Goal: Task Accomplishment & Management: Manage account settings

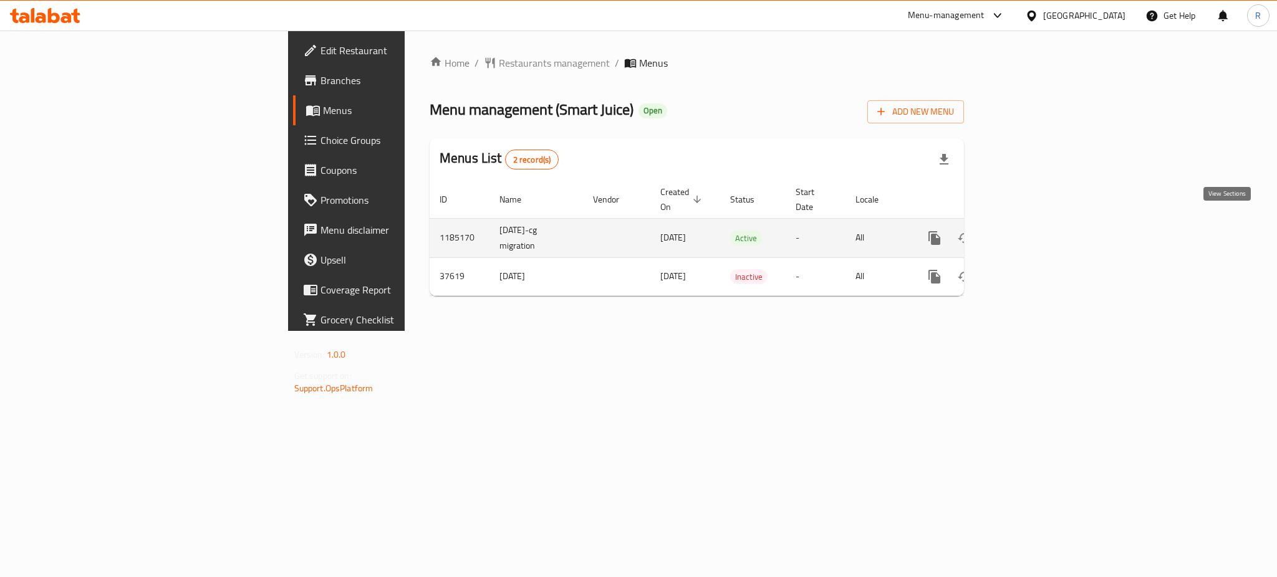
click at [1032, 231] on icon "enhanced table" at bounding box center [1024, 238] width 15 height 15
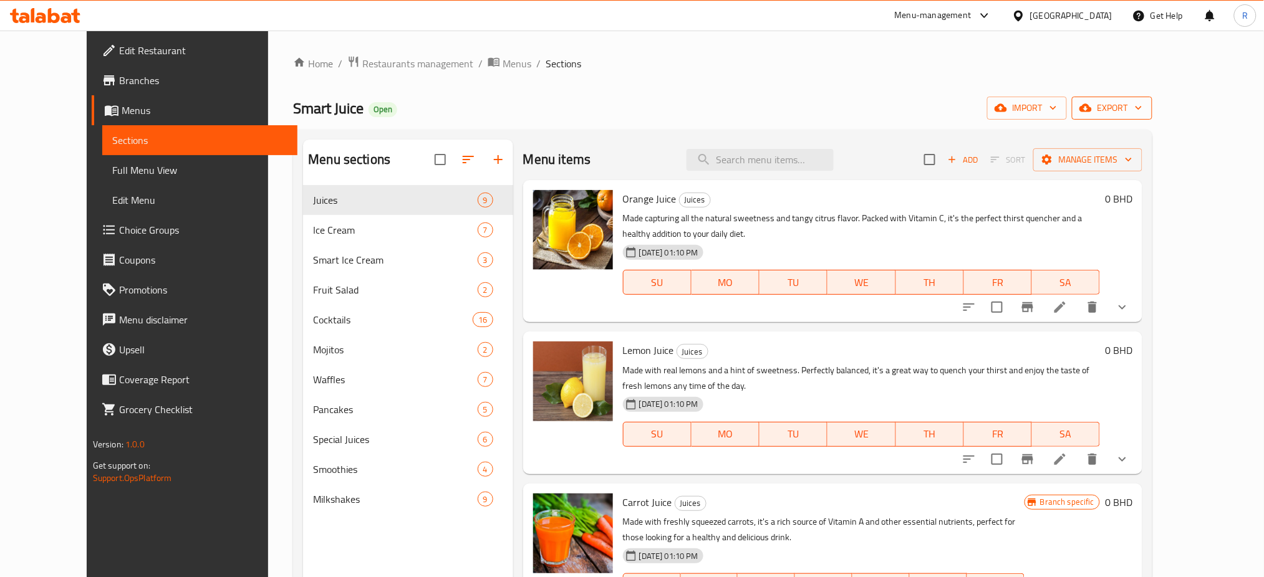
click at [1142, 110] on span "export" at bounding box center [1112, 108] width 60 height 16
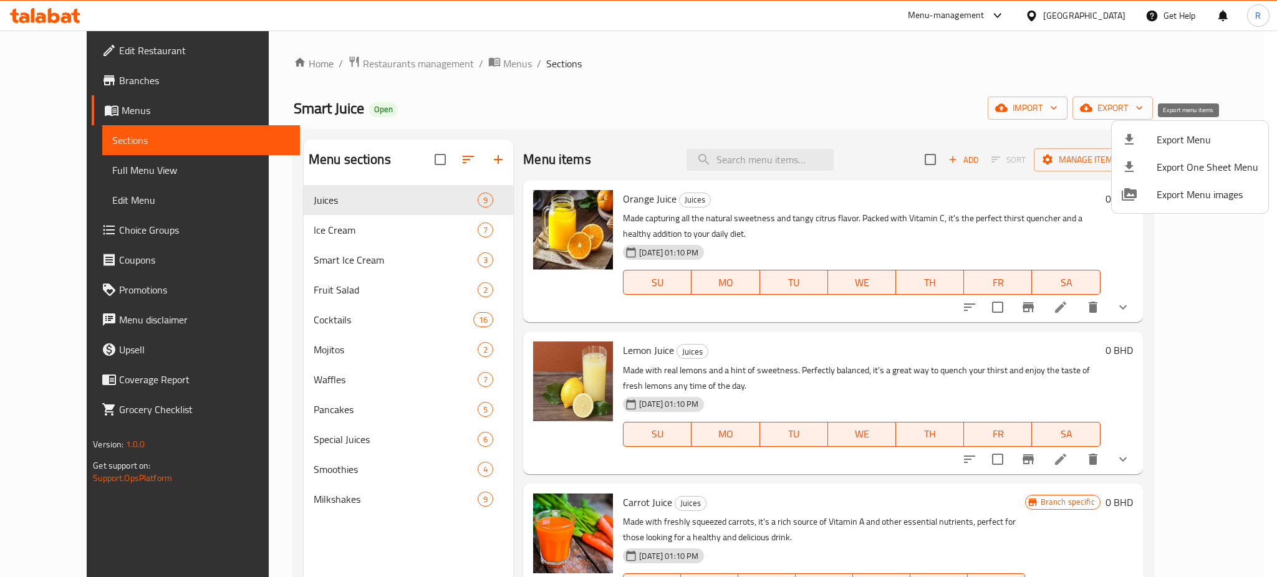
click at [1206, 139] on span "Export Menu" at bounding box center [1207, 139] width 102 height 15
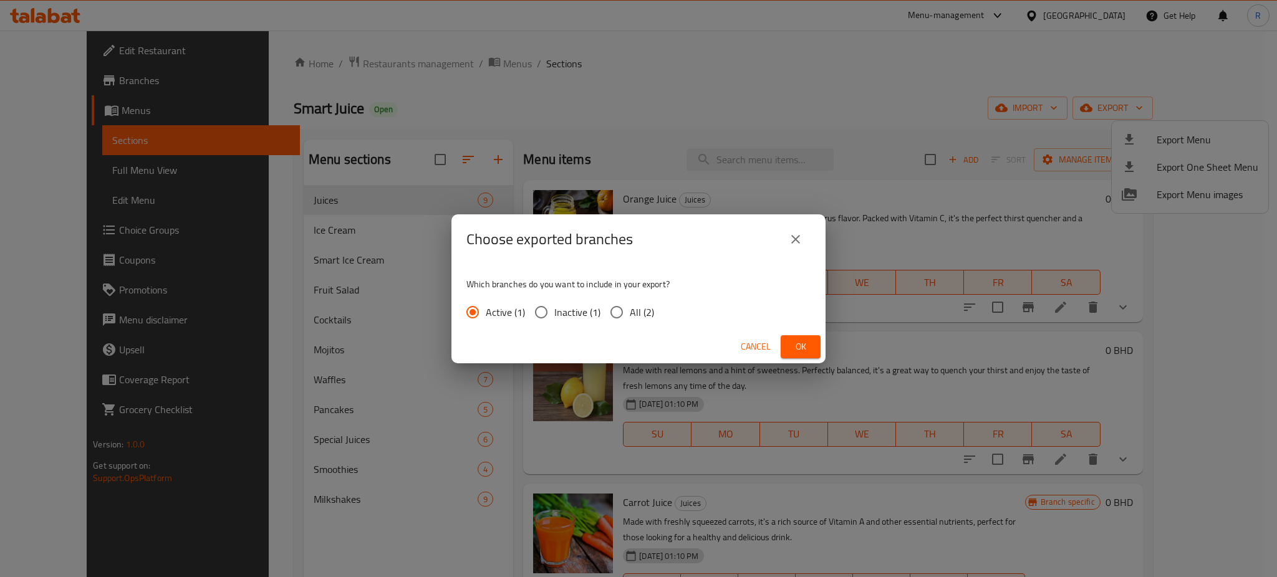
click at [612, 309] on input "All (2)" at bounding box center [616, 312] width 26 height 26
radio input "true"
click at [803, 348] on span "Ok" at bounding box center [800, 347] width 20 height 16
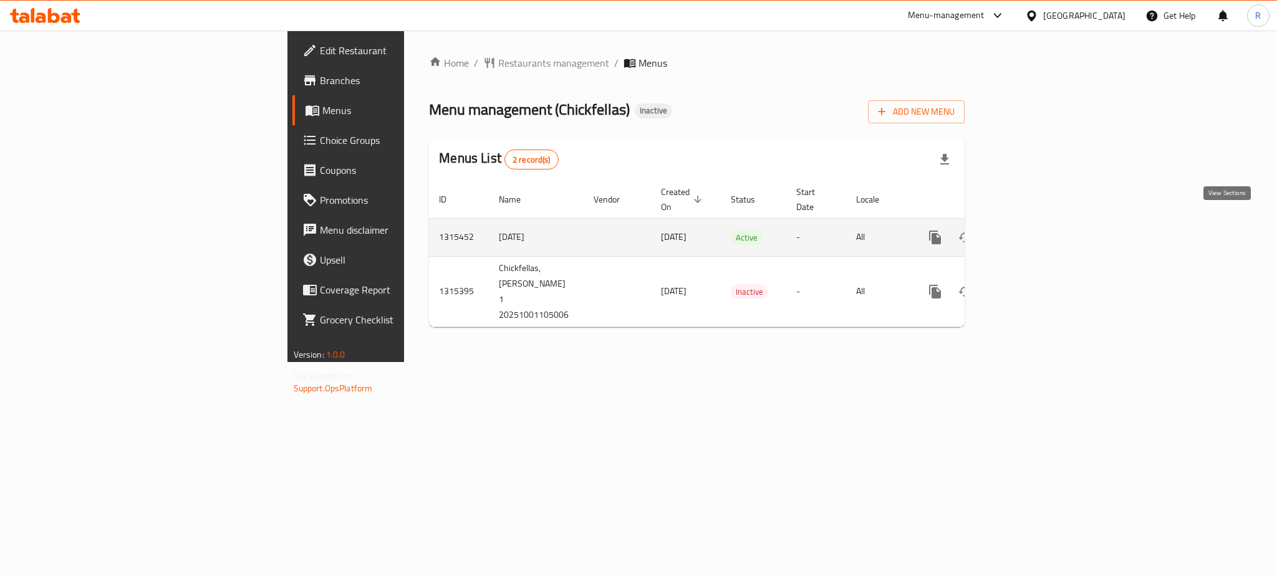
click at [1032, 230] on icon "enhanced table" at bounding box center [1024, 237] width 15 height 15
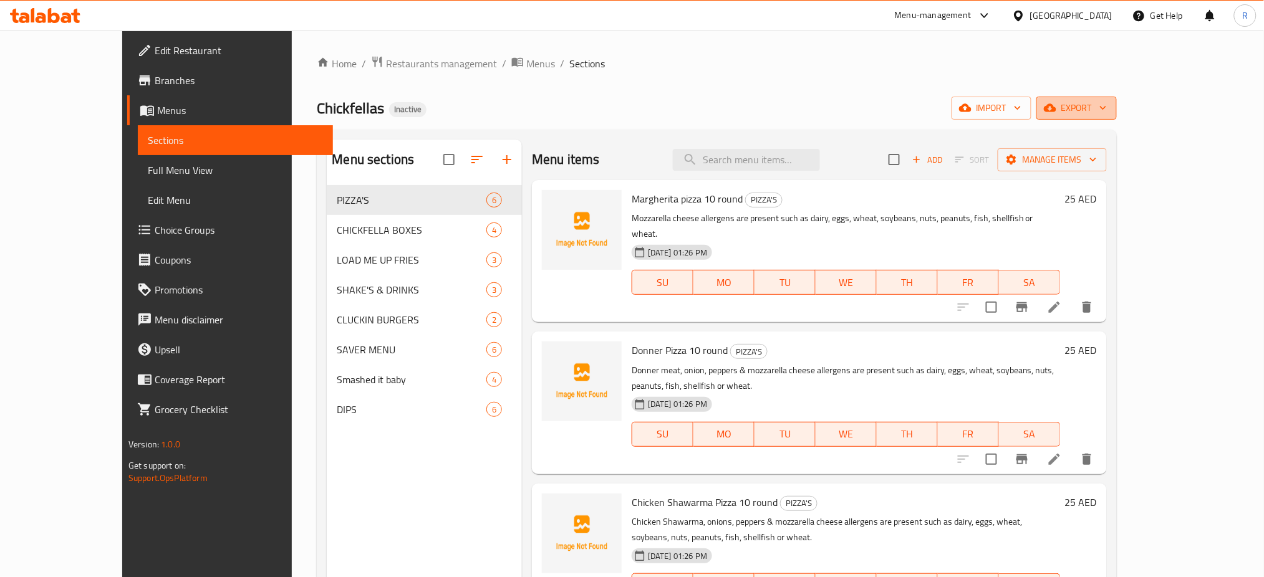
click at [1107, 110] on span "export" at bounding box center [1076, 108] width 60 height 16
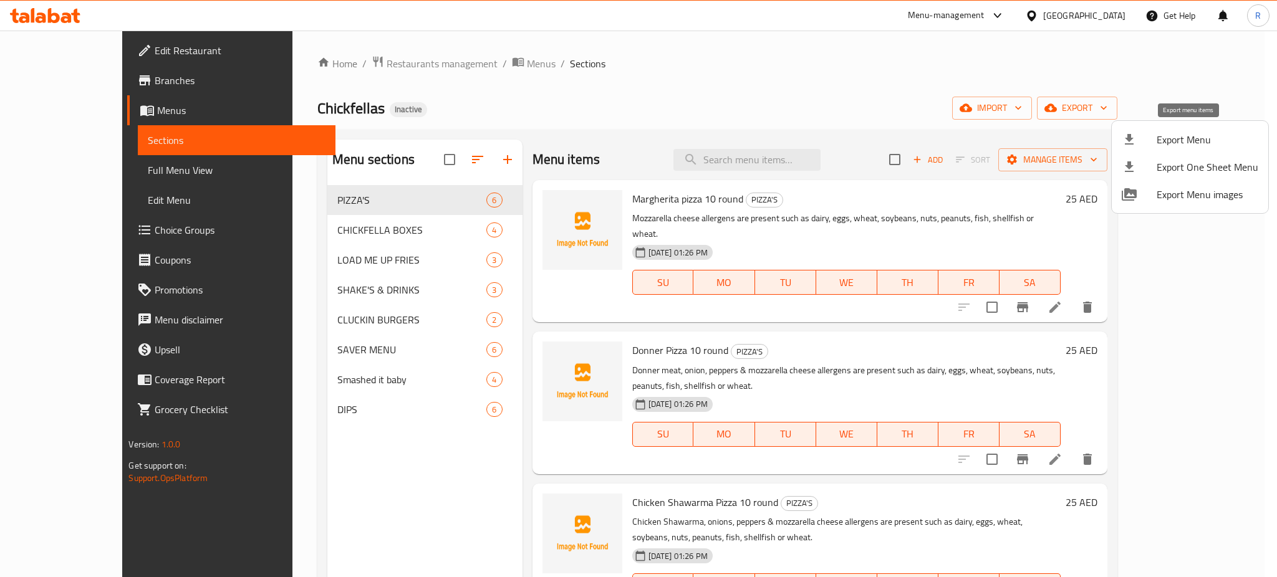
click at [1192, 137] on span "Export Menu" at bounding box center [1207, 139] width 102 height 15
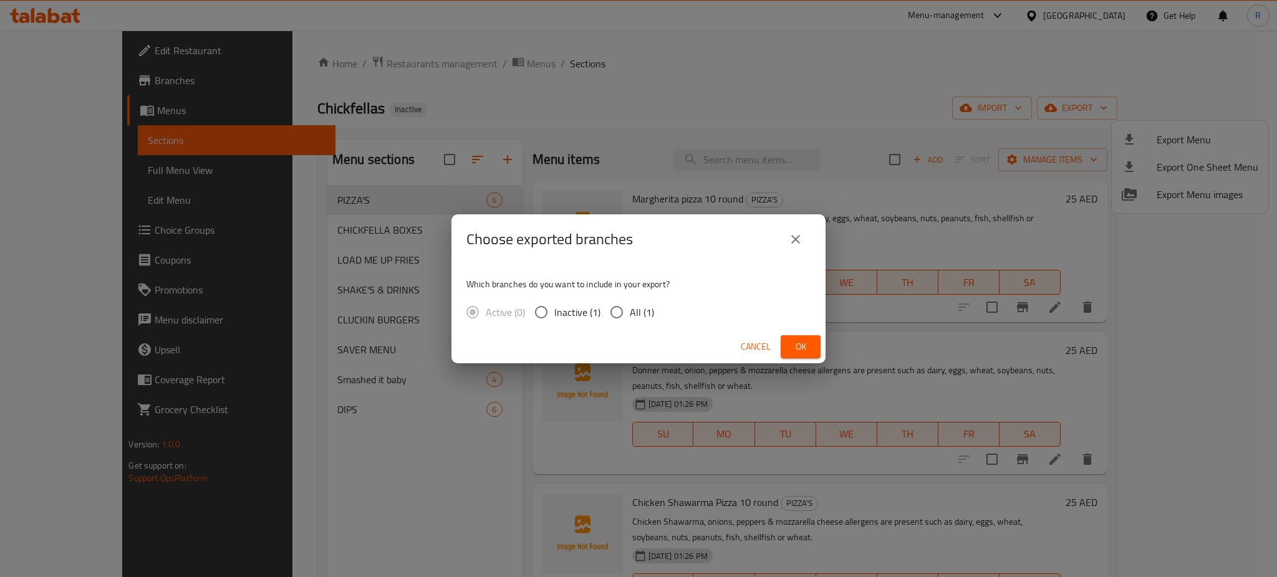
click at [617, 306] on input "All (1)" at bounding box center [616, 312] width 26 height 26
radio input "true"
click at [810, 343] on span "Ok" at bounding box center [800, 347] width 20 height 16
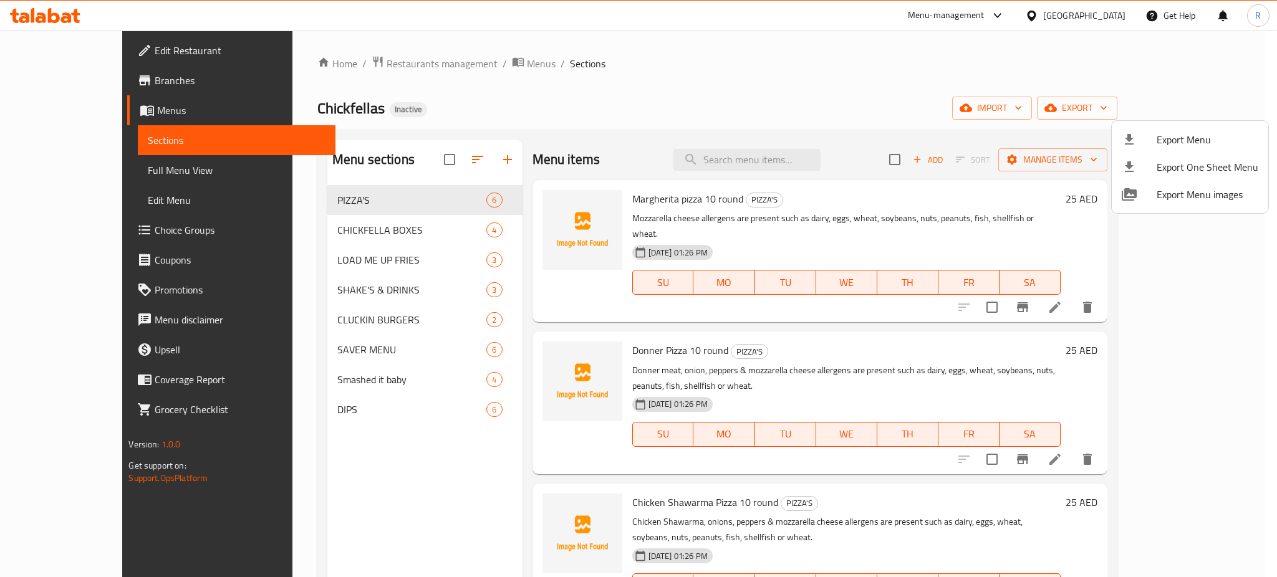
click at [729, 198] on div at bounding box center [638, 288] width 1277 height 577
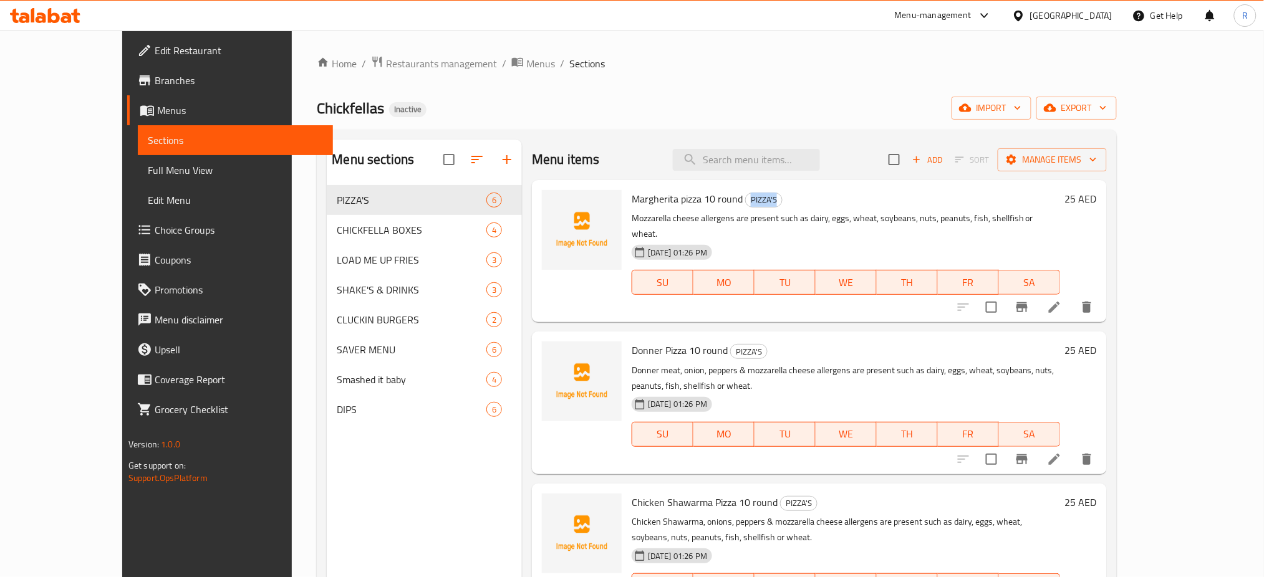
click at [746, 198] on span "PIZZA'S" at bounding box center [764, 200] width 36 height 14
copy span "PIZZA'S"
click at [606, 65] on ol "Home / Restaurants management / Menus / Sections" at bounding box center [717, 63] width 800 height 16
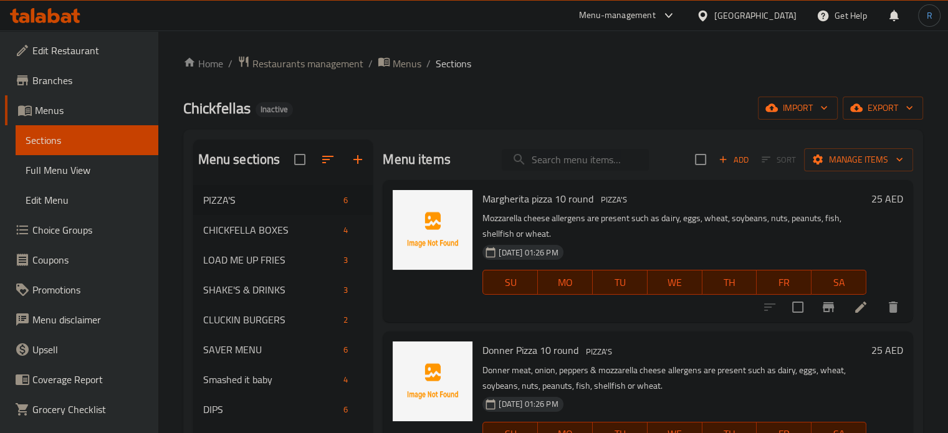
click at [559, 160] on input "search" at bounding box center [575, 160] width 147 height 22
paste input "Chicken Shawarma & Donner Pizza 10 round"
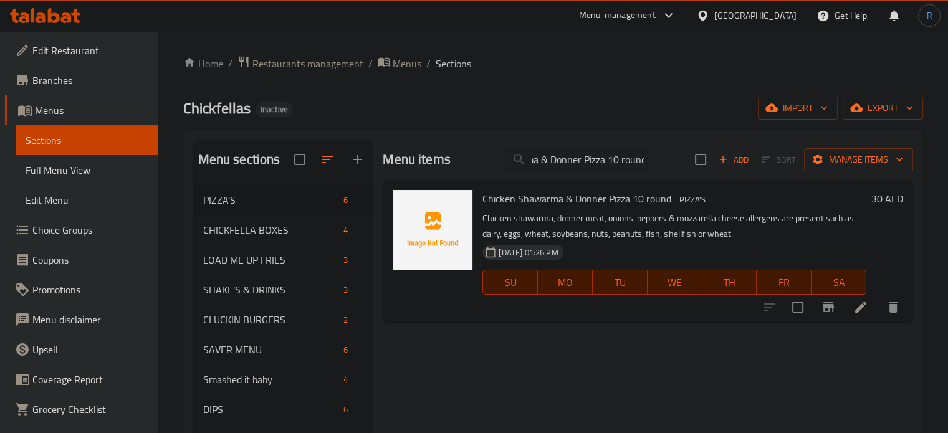
type input "Chicken Shawarma & Donner Pizza 10 round"
click at [858, 307] on icon at bounding box center [860, 307] width 11 height 11
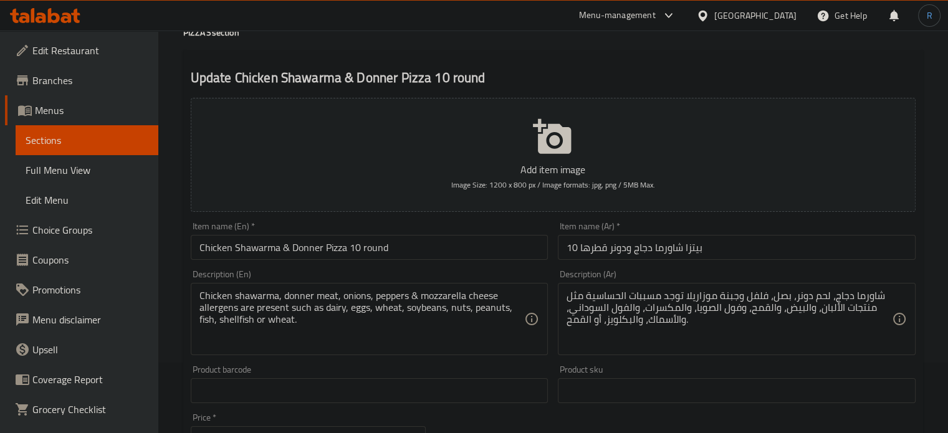
scroll to position [125, 0]
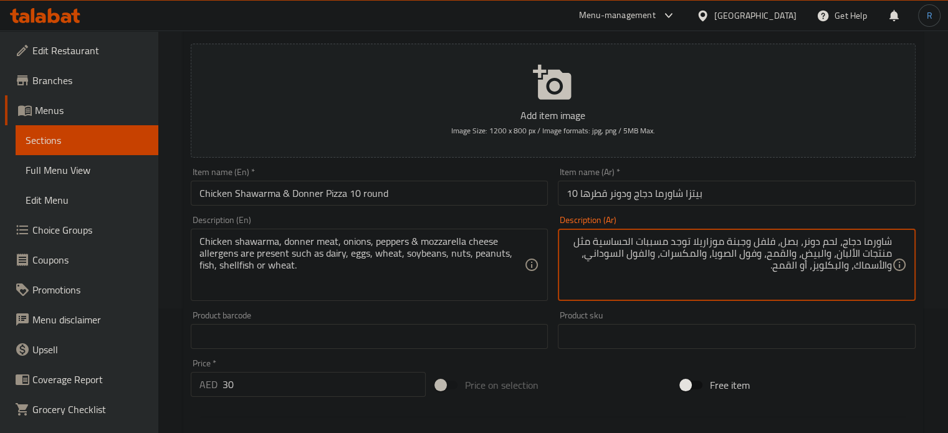
click at [688, 196] on input "بيتزا شاورما دجاج ودونر قطرها 10" at bounding box center [737, 193] width 358 height 25
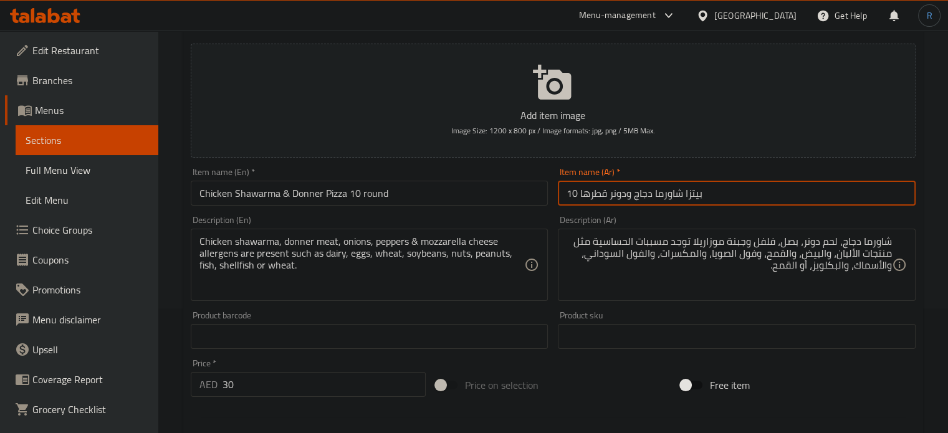
click at [688, 196] on input "بيتزا شاورما دجاج ودونر قطرها 10" at bounding box center [737, 193] width 358 height 25
click at [628, 196] on input "شاورما دجاج ودونر قطرها 10" at bounding box center [737, 193] width 358 height 25
paste input "يتزا"
type input "شاورما دجاج وبيتزا دونر قطرها 10"
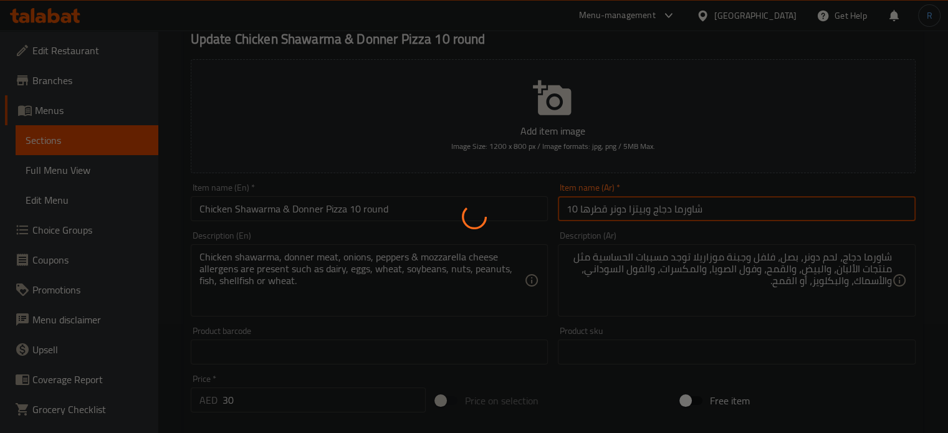
scroll to position [0, 0]
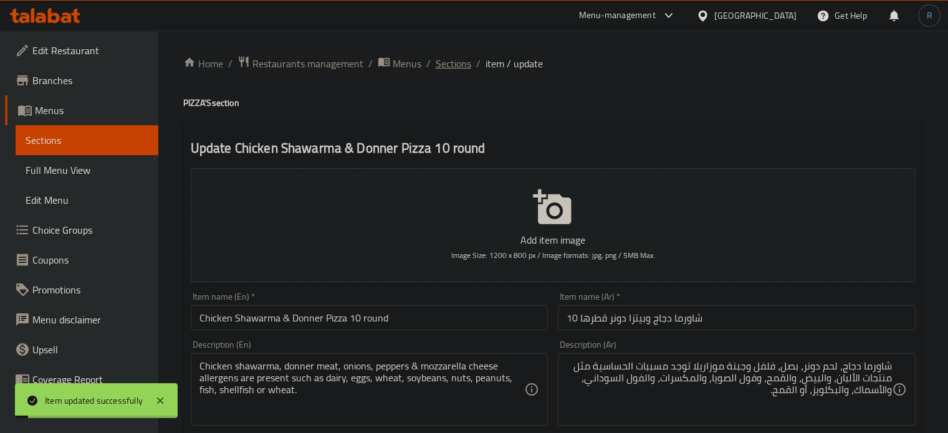
click at [456, 62] on span "Sections" at bounding box center [454, 63] width 36 height 15
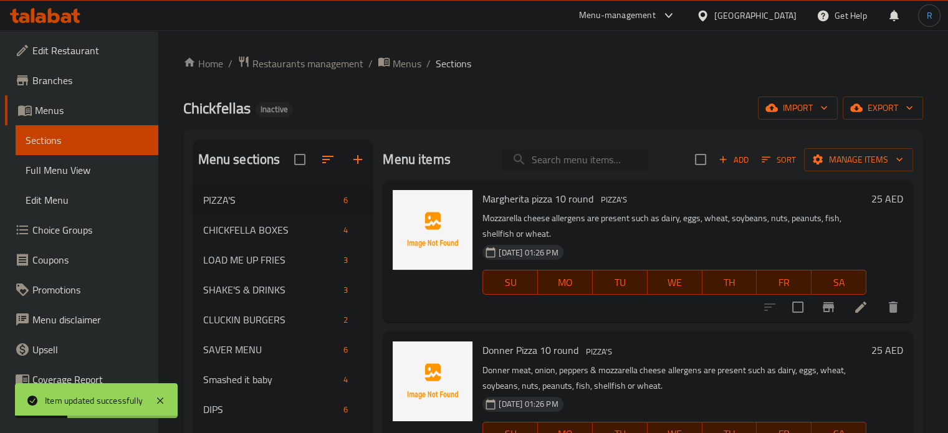
click at [565, 159] on input "search" at bounding box center [575, 160] width 147 height 22
paste input "Donner Pizza 10 round"
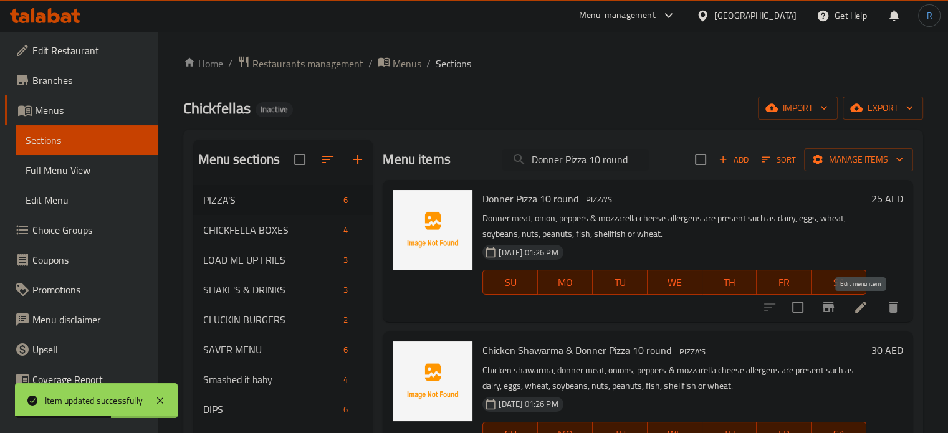
type input "Donner Pizza 10 round"
click at [855, 307] on icon at bounding box center [860, 307] width 15 height 15
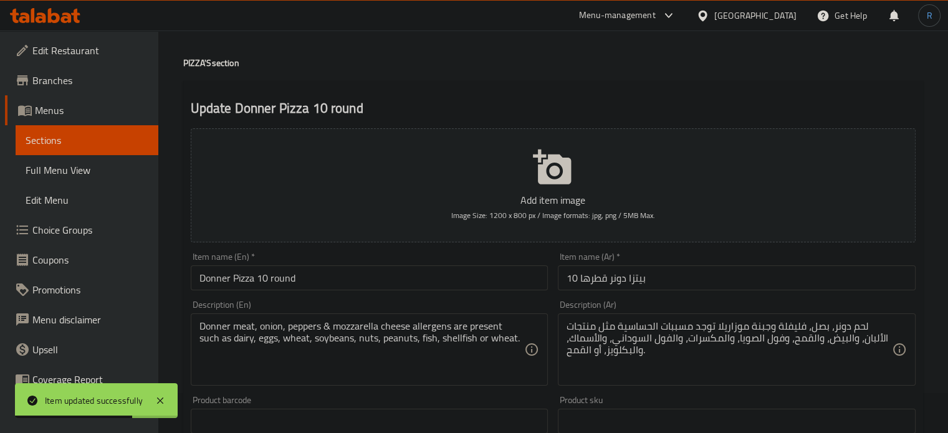
scroll to position [62, 0]
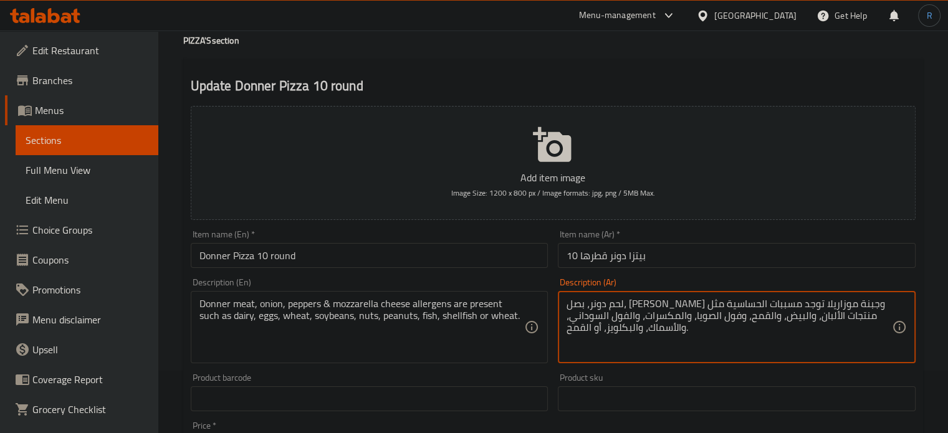
click at [817, 305] on textarea "لحم دونر، بصل، فليفل وجبنة موزاريلا توجد مسببات الحساسية مثل منتجات الألبان، وا…" at bounding box center [729, 327] width 325 height 59
type textarea "لحم دونر، بصل، فلفل وجبنة موزاريلا توجد مسببات الحساسية مثل منتجات الألبان، وال…"
click at [707, 250] on input "بيتزا دونر قطرها 10" at bounding box center [737, 255] width 358 height 25
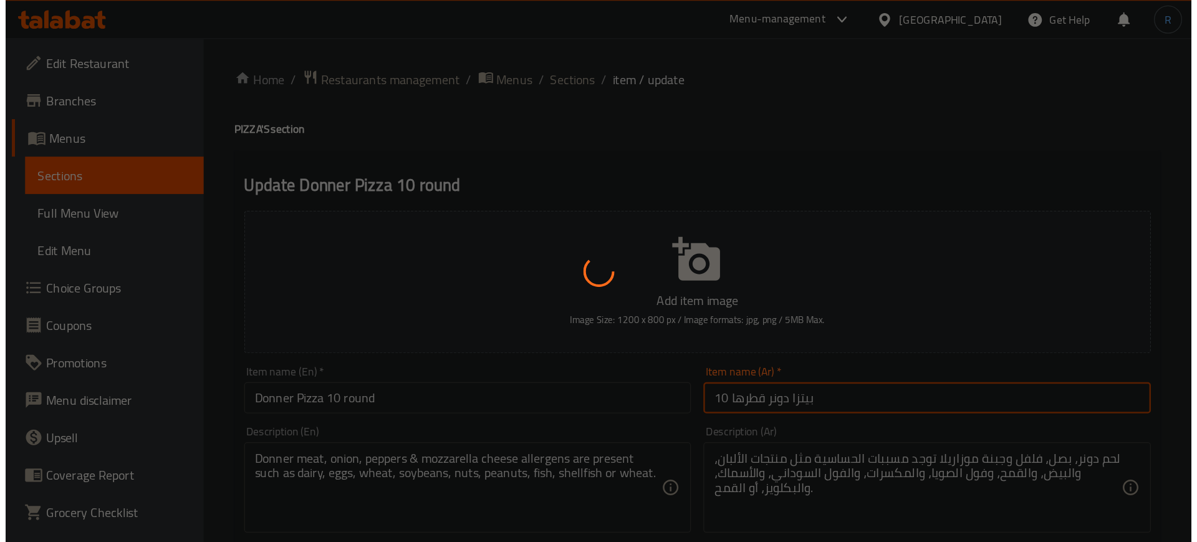
scroll to position [0, 0]
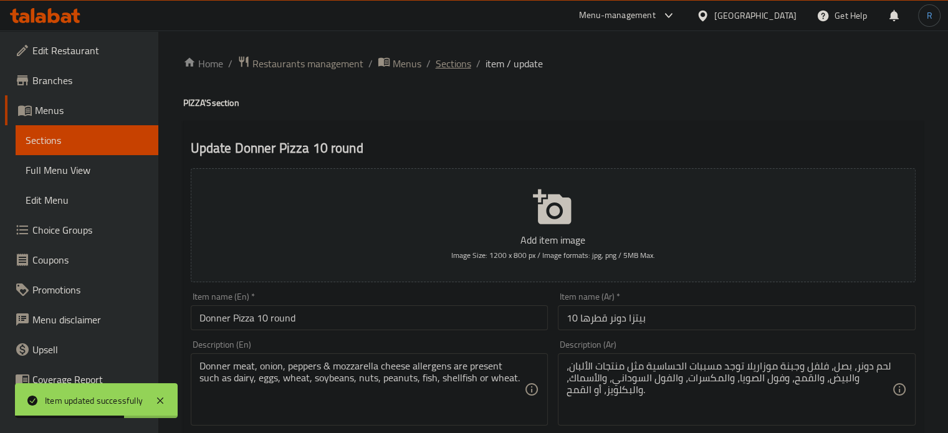
click at [448, 63] on span "Sections" at bounding box center [454, 63] width 36 height 15
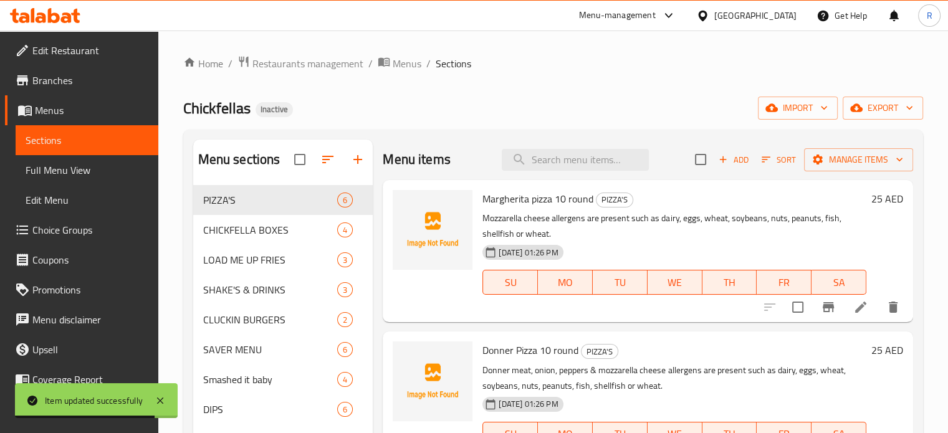
click at [537, 80] on div "Home / Restaurants management / Menus / Sections Chickfellas Inactive import ex…" at bounding box center [553, 318] width 740 height 527
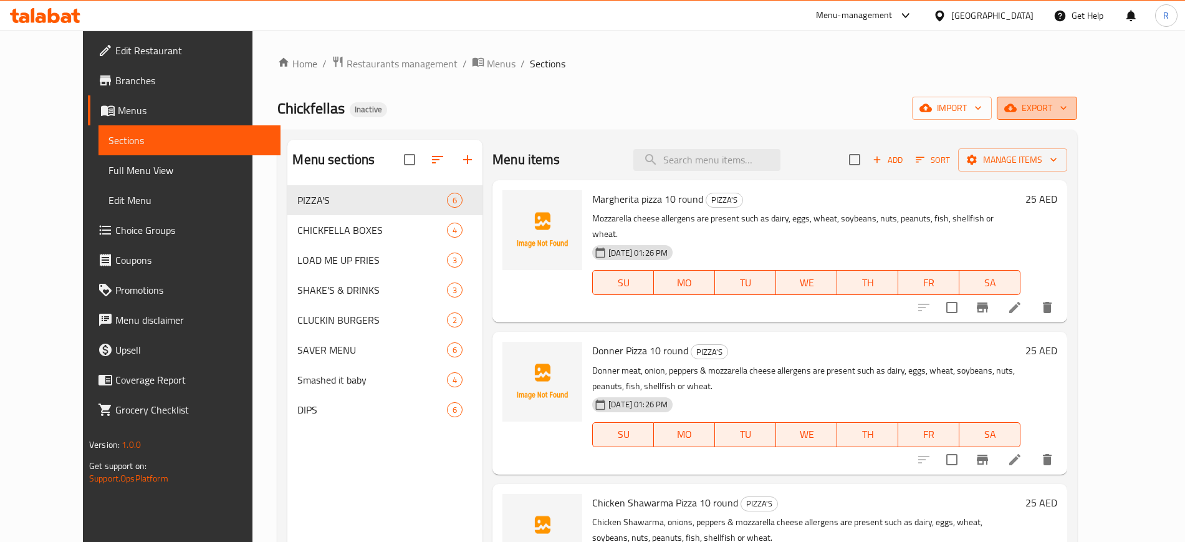
click at [1070, 108] on icon "button" at bounding box center [1063, 108] width 12 height 12
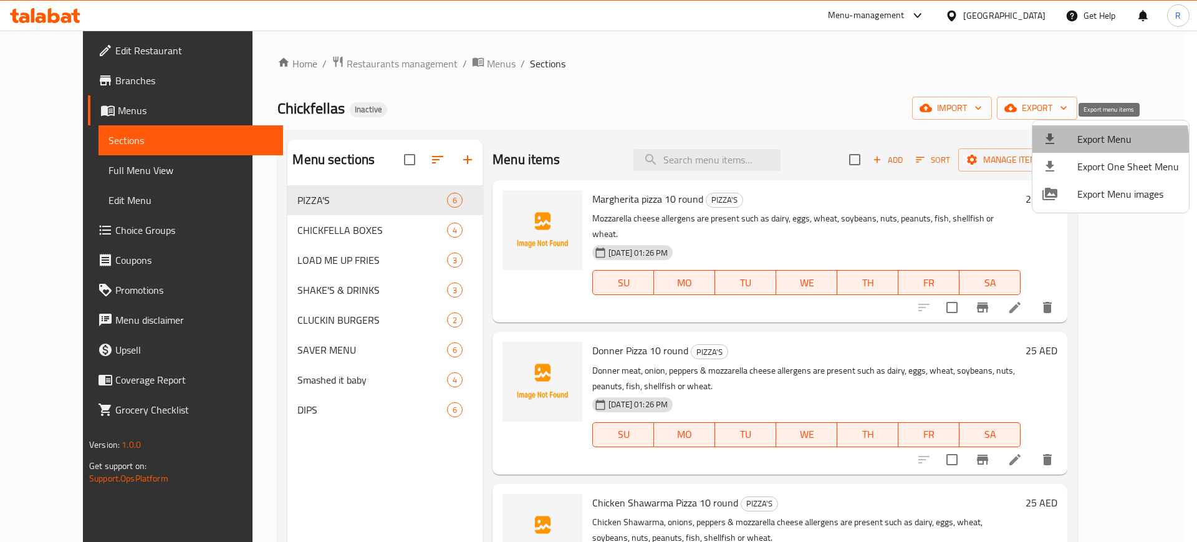
click at [1077, 147] on li "Export Menu" at bounding box center [1110, 138] width 156 height 27
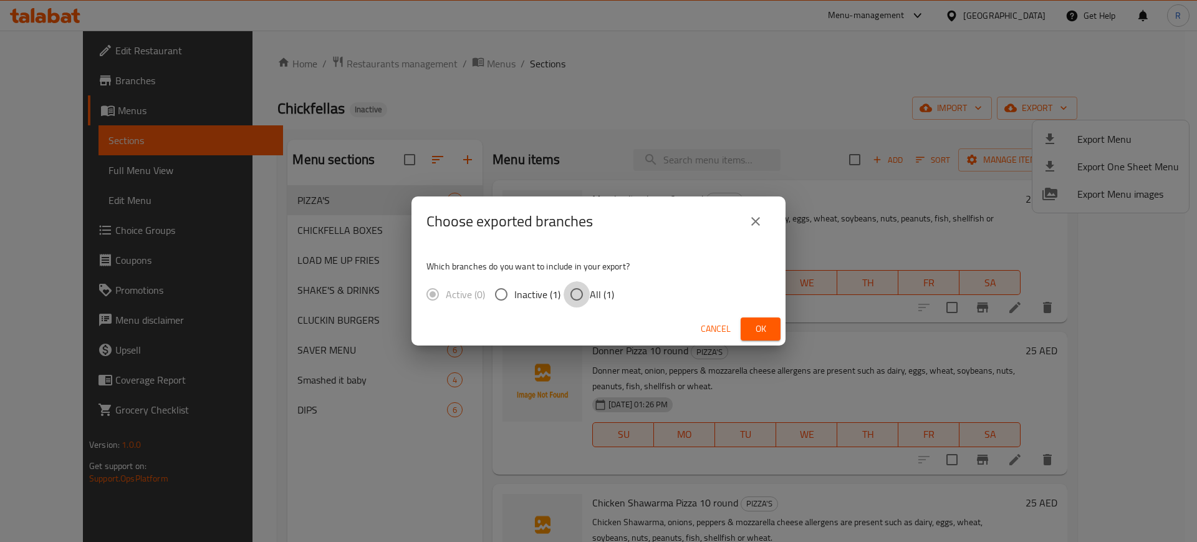
click at [580, 290] on input "All (1)" at bounding box center [577, 294] width 26 height 26
radio input "true"
click at [751, 335] on span "Ok" at bounding box center [761, 329] width 20 height 16
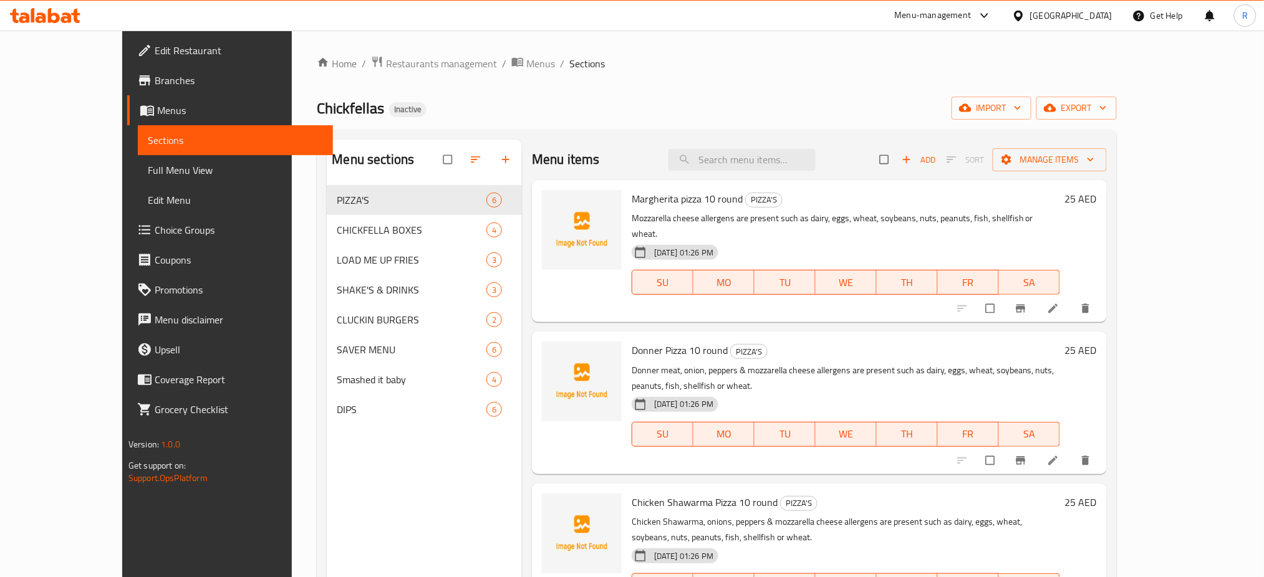
drag, startPoint x: 105, startPoint y: 166, endPoint x: 224, endPoint y: 188, distance: 121.0
click at [148, 166] on span "Full Menu View" at bounding box center [236, 170] width 176 height 15
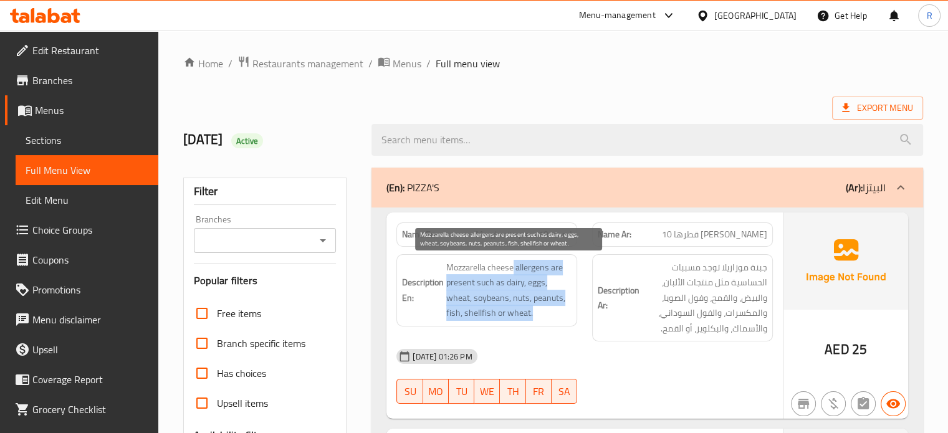
drag, startPoint x: 514, startPoint y: 267, endPoint x: 539, endPoint y: 314, distance: 53.0
click at [539, 314] on span "Mozzarella cheese allergens are present such as dairy, eggs, wheat, soybeans, n…" at bounding box center [508, 290] width 125 height 61
copy span "allergens are present such as dairy, eggs, wheat, soybeans, nuts, peanuts, fish…"
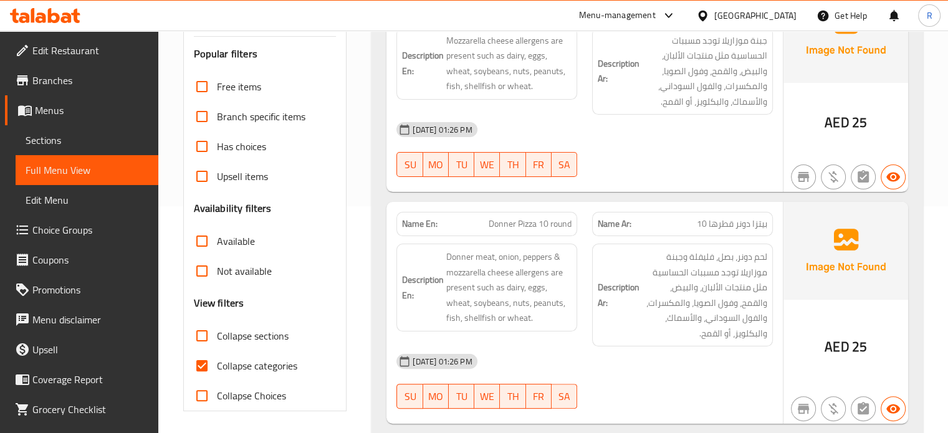
scroll to position [117, 0]
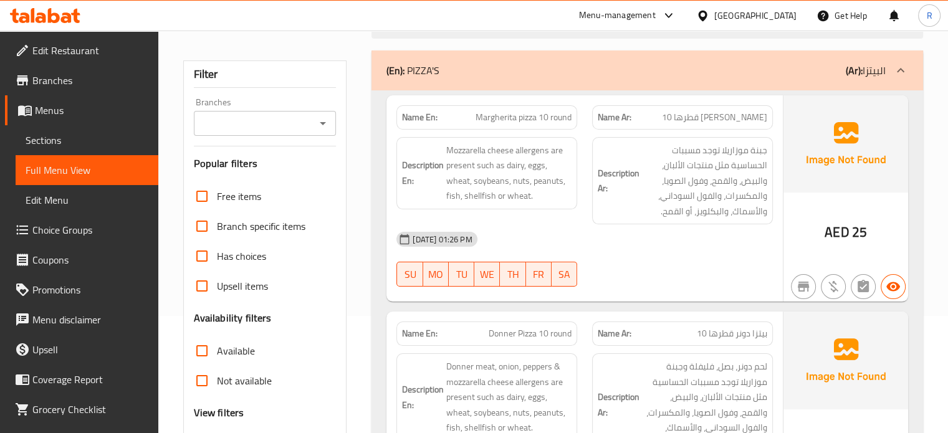
click at [588, 209] on div "Description Ar: جبنة موزاريلا توجد مسببات الحساسية مثل منتجات الألبان، والبيض، …" at bounding box center [683, 181] width 196 height 103
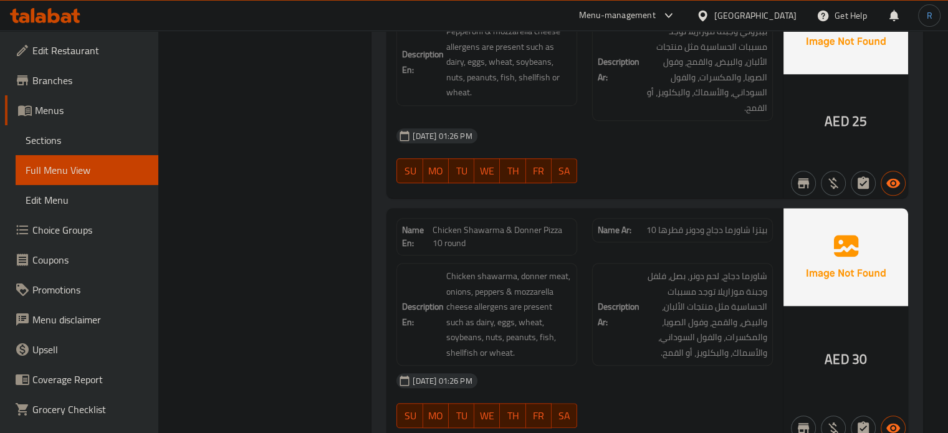
scroll to position [1177, 0]
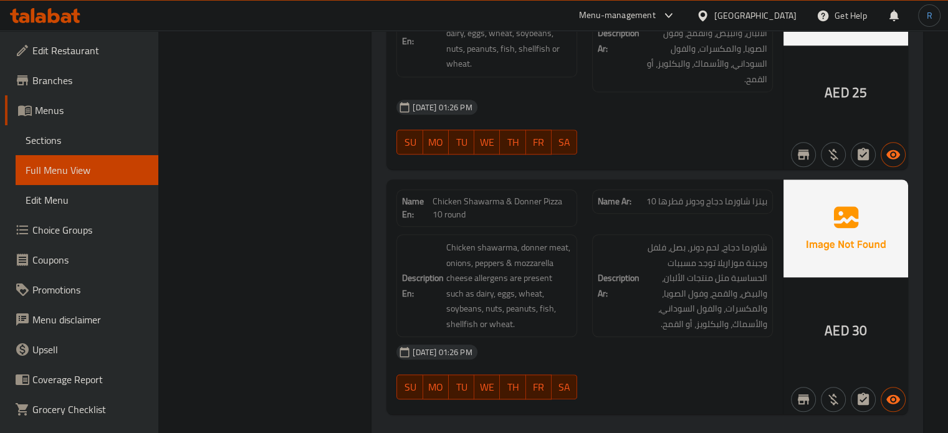
click at [536, 198] on span "Chicken Shawarma & Donner Pizza 10 round" at bounding box center [503, 208] width 140 height 26
copy span "Chicken Shawarma & Donner Pizza 10 round"
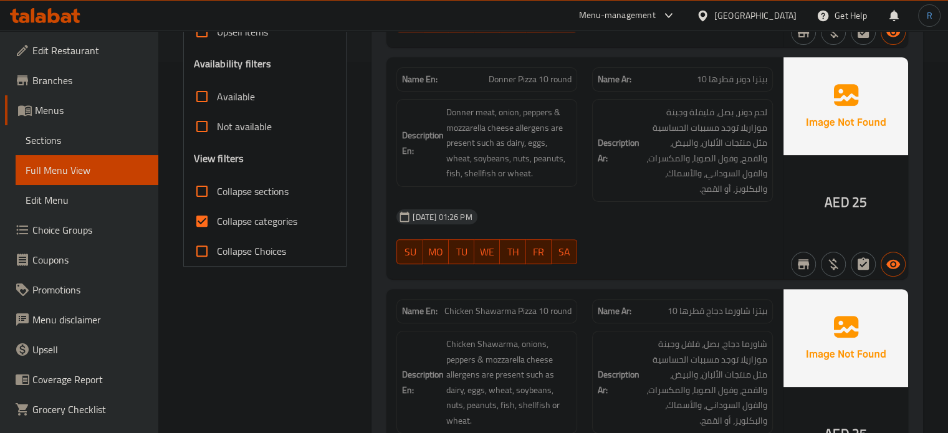
scroll to position [367, 0]
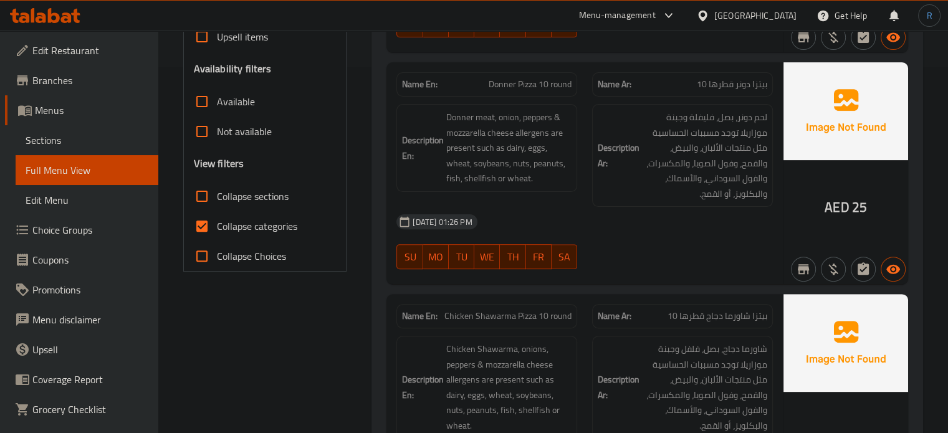
click at [538, 87] on span "Donner Pizza 10 round" at bounding box center [530, 84] width 83 height 13
copy span "Donner Pizza 10 round"
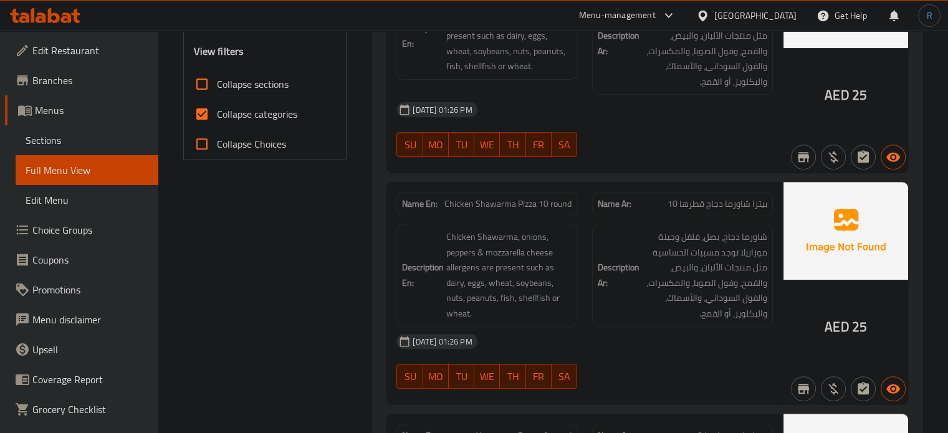
scroll to position [491, 0]
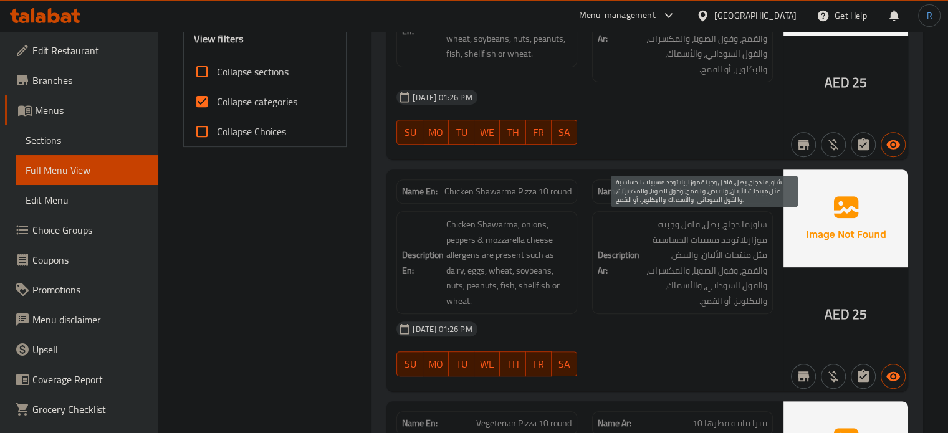
click at [686, 292] on span "شاورما دجاج، بصل، فلفل وجبنة موزاريلا توجد مسببات الحساسية مثل منتجات الألبان، …" at bounding box center [704, 263] width 125 height 92
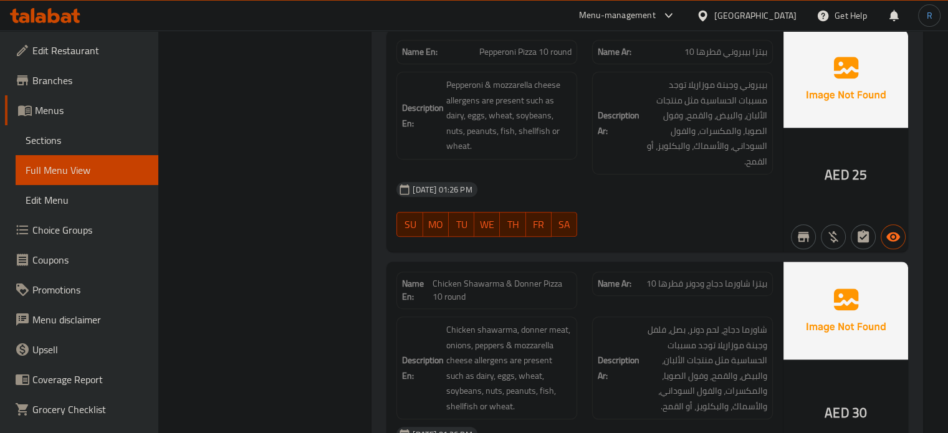
scroll to position [1115, 0]
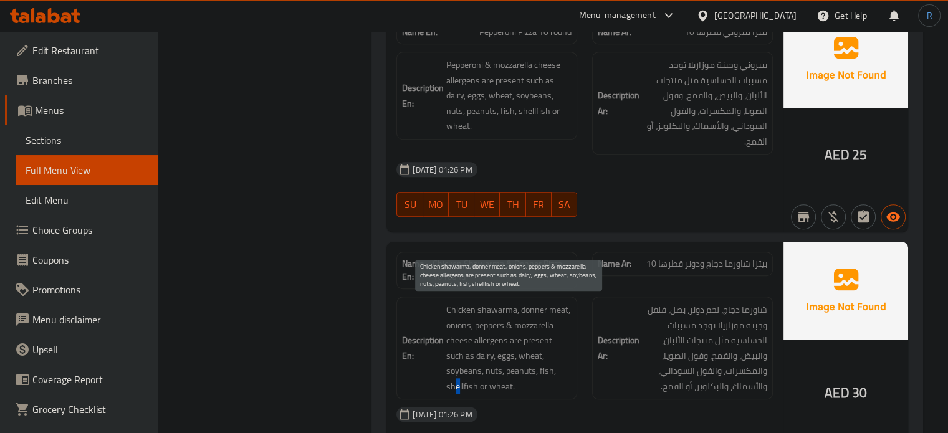
click at [531, 370] on span "Chicken shawarma, donner meat, onions, peppers & mozzarella cheese allergens ar…" at bounding box center [508, 348] width 125 height 92
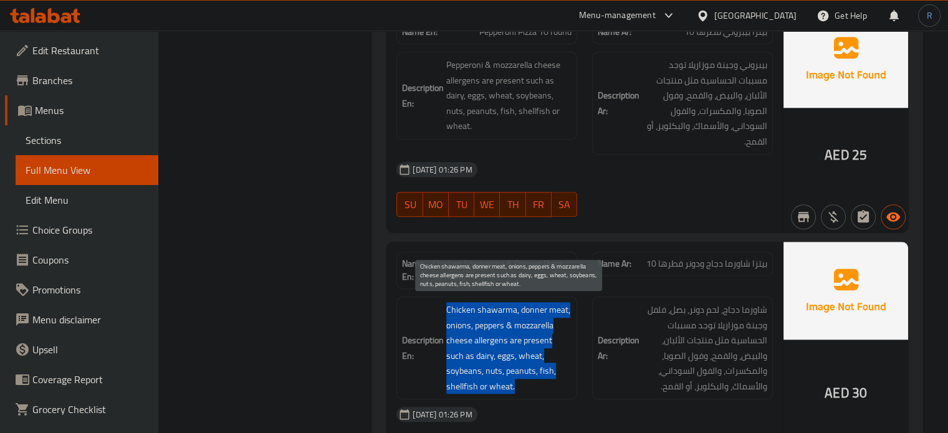
click at [531, 370] on span "Chicken shawarma, donner meat, onions, peppers & mozzarella cheese allergens ar…" at bounding box center [508, 348] width 125 height 92
click at [536, 383] on span "Chicken shawarma, donner meat, onions, peppers & mozzarella cheese allergens ar…" at bounding box center [508, 348] width 125 height 92
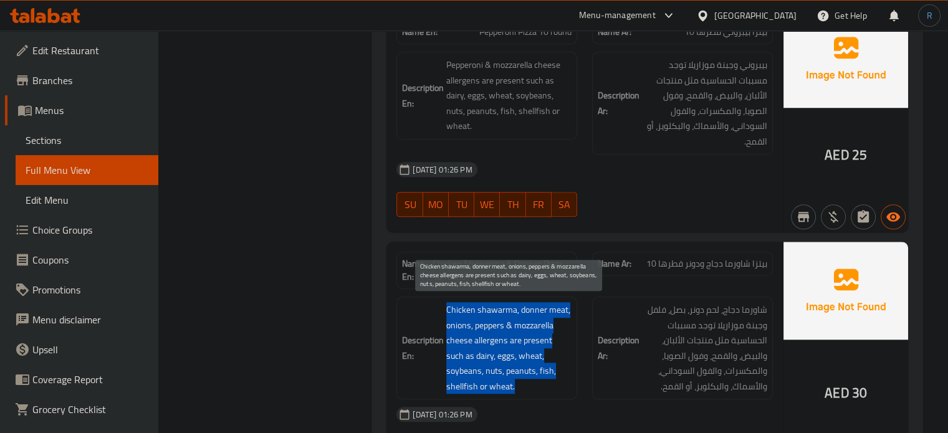
click at [532, 363] on span "Chicken shawarma, donner meat, onions, peppers & mozzarella cheese allergens ar…" at bounding box center [508, 348] width 125 height 92
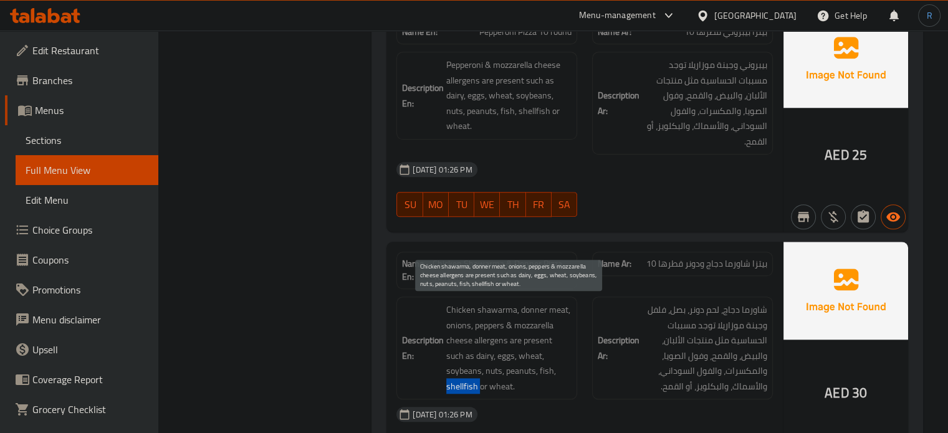
click at [532, 363] on span "Chicken shawarma, donner meat, onions, peppers & mozzarella cheese allergens ar…" at bounding box center [508, 348] width 125 height 92
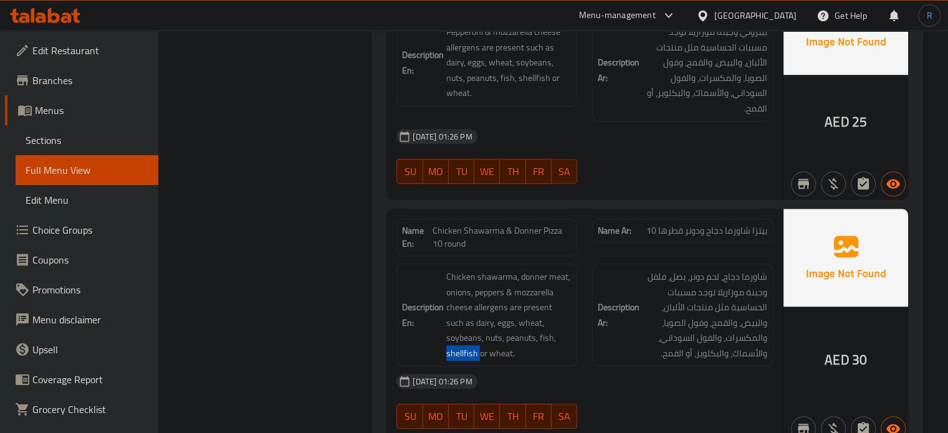
scroll to position [1177, 0]
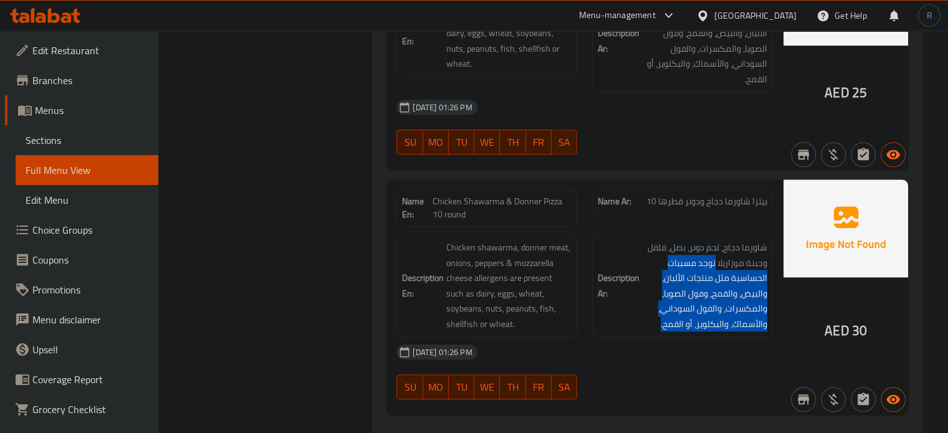
drag, startPoint x: 715, startPoint y: 261, endPoint x: 656, endPoint y: 330, distance: 91.1
click at [656, 330] on div "Description Ar: شاورما دجاج، لحم دونر، بصل، فلفل وجبنة موزاريلا توجد مسببات الح…" at bounding box center [682, 285] width 181 height 103
copy span "توجد مسببات الحساسية مثل منتجات الألبان، والبيض، والقمح، وفول الصويا، والمكسرات…"
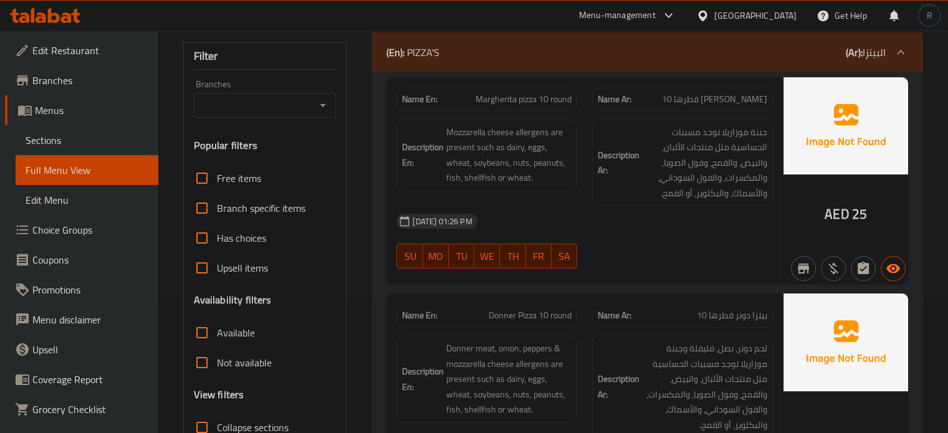
scroll to position [0, 0]
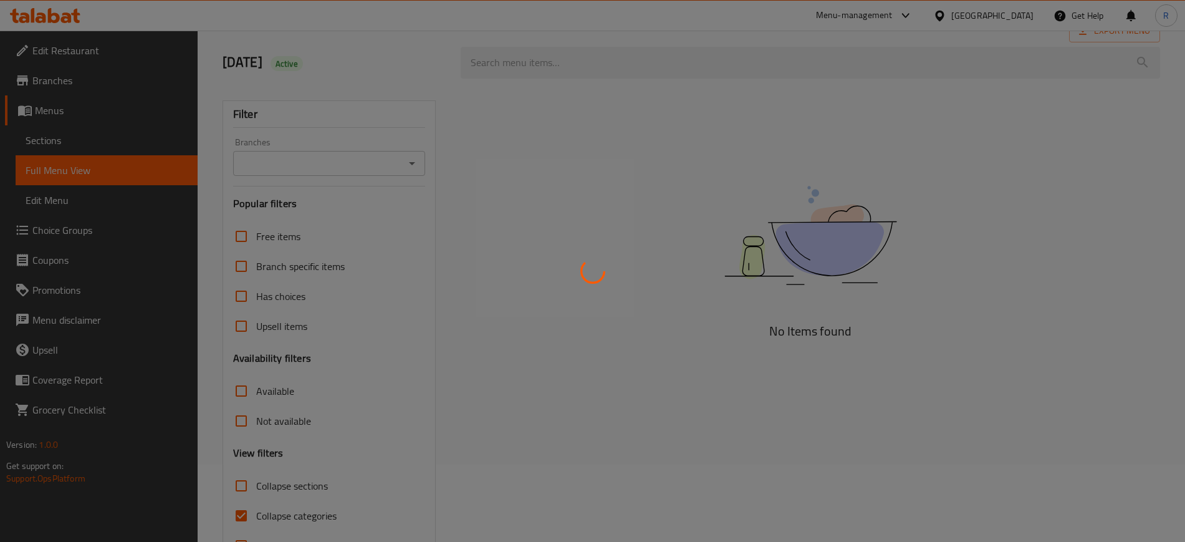
scroll to position [122, 0]
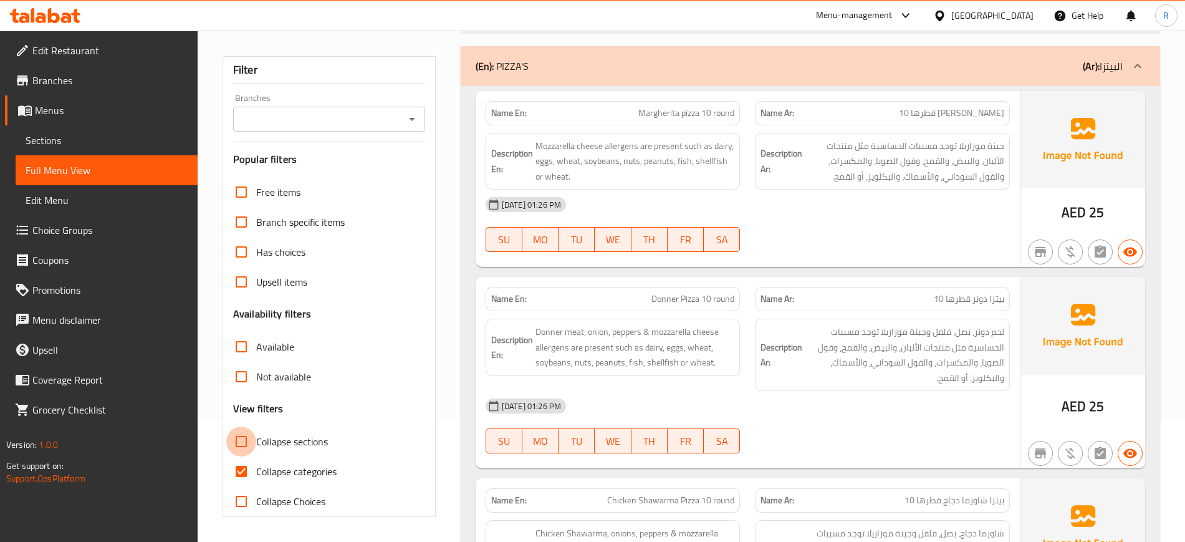
click at [244, 433] on input "Collapse sections" at bounding box center [241, 441] width 30 height 30
checkbox input "true"
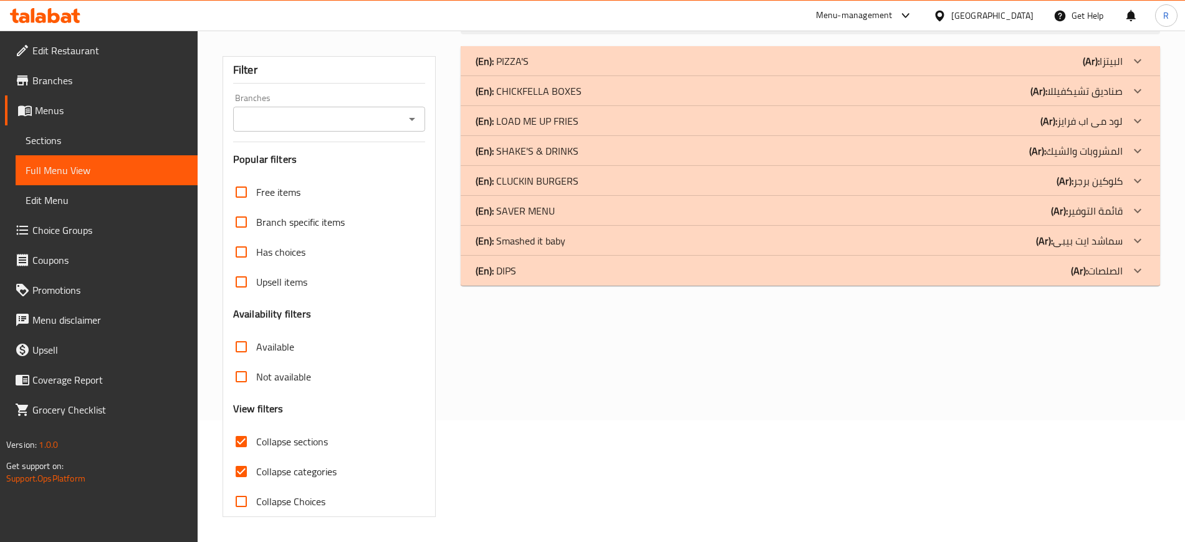
click at [242, 474] on input "Collapse categories" at bounding box center [241, 471] width 30 height 30
checkbox input "false"
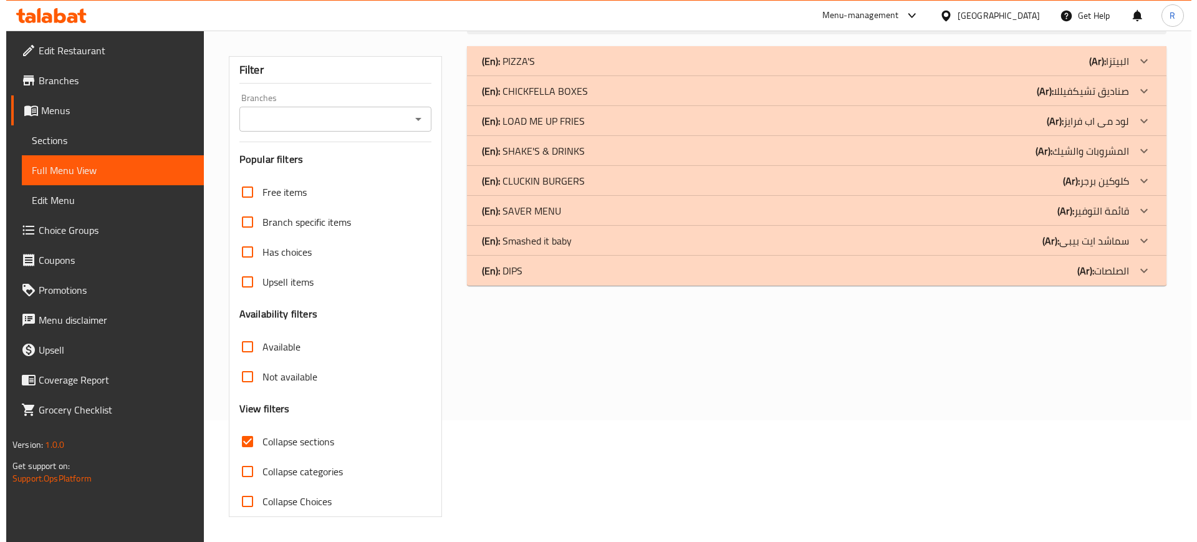
scroll to position [0, 0]
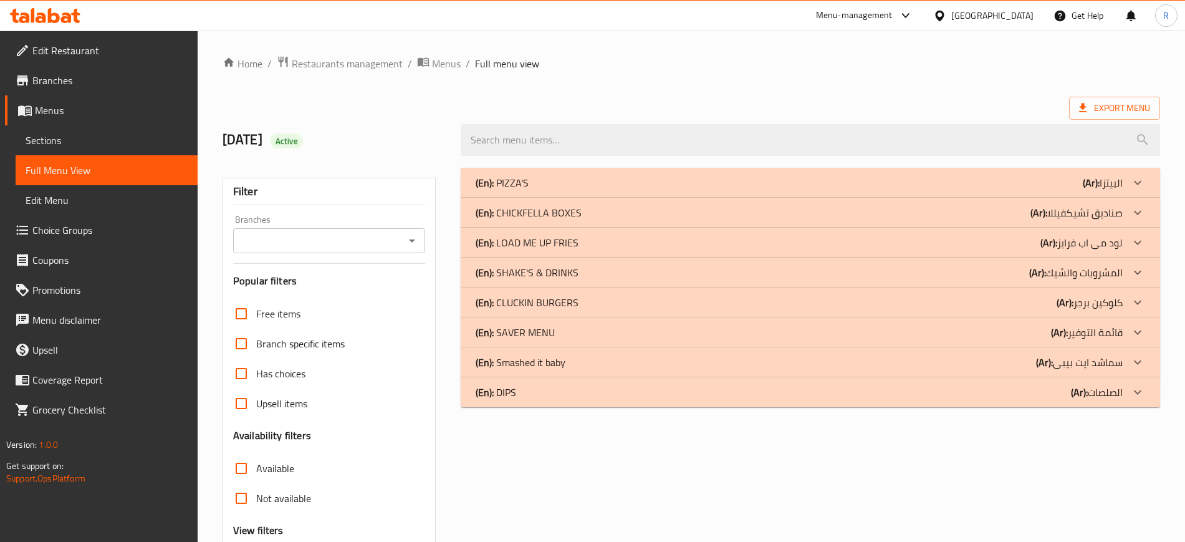
click at [620, 185] on div "(En): PIZZA'S (Ar): البيتزا" at bounding box center [799, 182] width 647 height 15
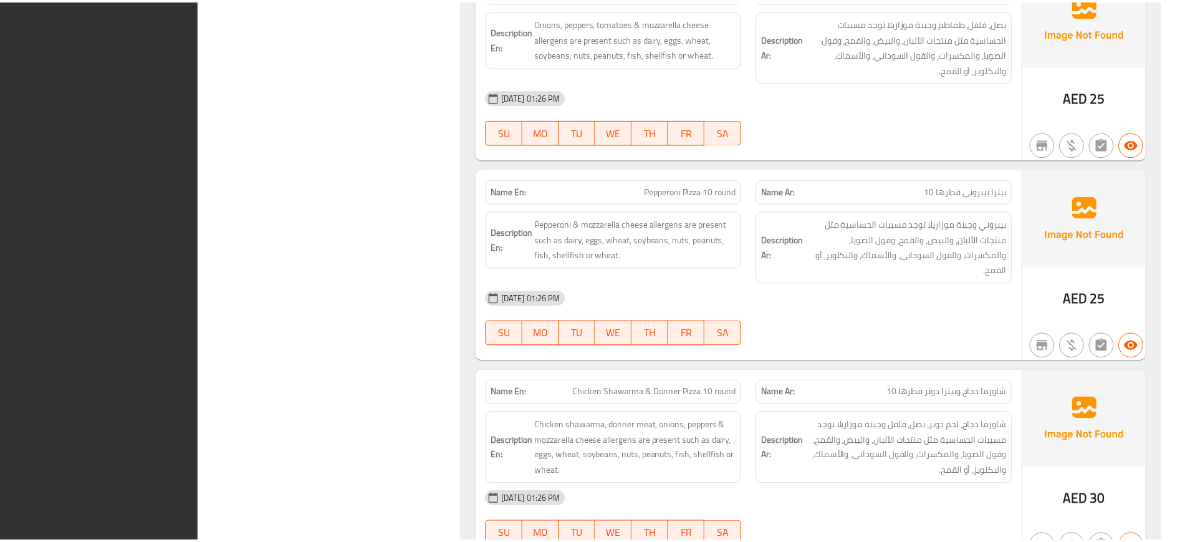
scroll to position [1123, 0]
